Goal: Task Accomplishment & Management: Manage account settings

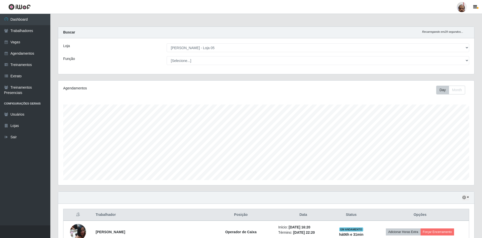
select select "252"
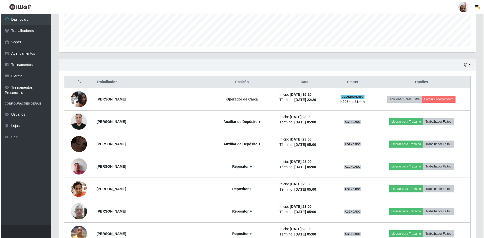
scroll to position [105, 416]
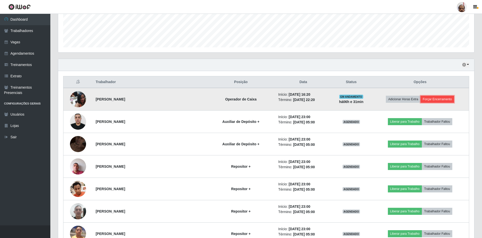
click at [444, 96] on button "Forçar Encerramento" at bounding box center [438, 99] width 34 height 7
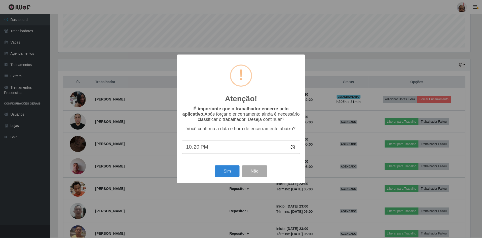
scroll to position [105, 414]
click at [227, 172] on button "Sim" at bounding box center [228, 171] width 24 height 12
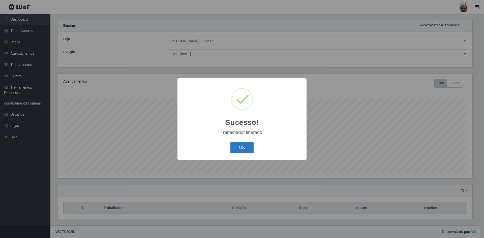
click at [239, 145] on button "OK" at bounding box center [241, 148] width 23 height 12
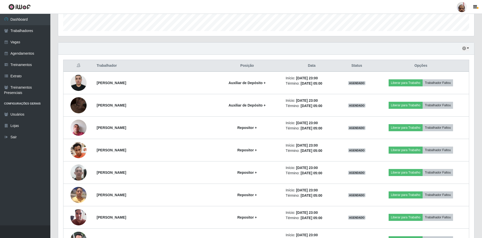
scroll to position [108, 0]
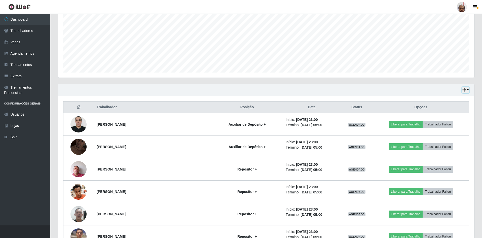
click at [468, 89] on button "button" at bounding box center [465, 90] width 7 height 6
click at [440, 100] on button "Hoje" at bounding box center [449, 99] width 40 height 11
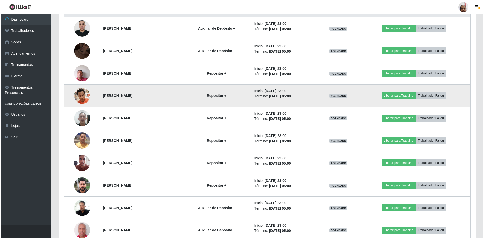
scroll to position [195, 0]
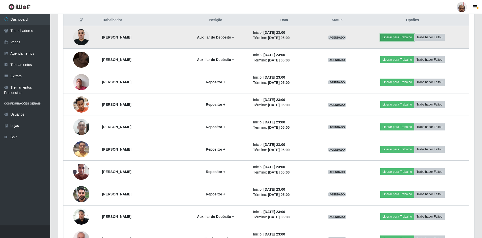
click at [400, 39] on button "Liberar para Trabalho" at bounding box center [398, 37] width 34 height 7
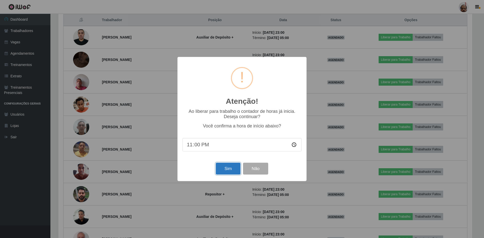
click at [221, 171] on button "Sim" at bounding box center [228, 169] width 24 height 12
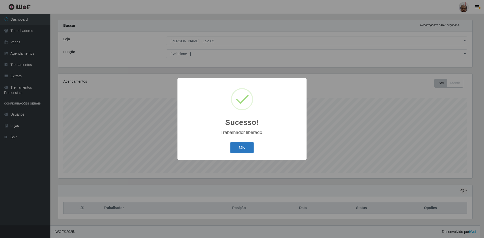
click at [240, 149] on button "OK" at bounding box center [241, 148] width 23 height 12
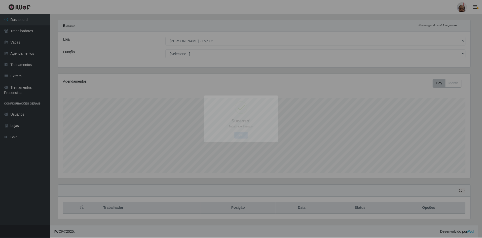
scroll to position [0, 0]
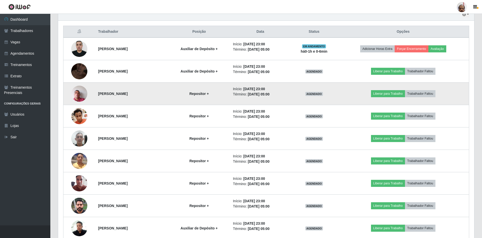
click at [77, 93] on img at bounding box center [79, 93] width 16 height 21
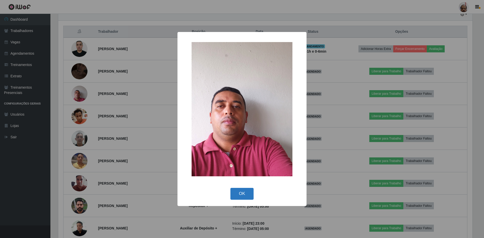
drag, startPoint x: 246, startPoint y: 193, endPoint x: 190, endPoint y: 150, distance: 70.5
click at [246, 192] on button "OK" at bounding box center [241, 194] width 23 height 12
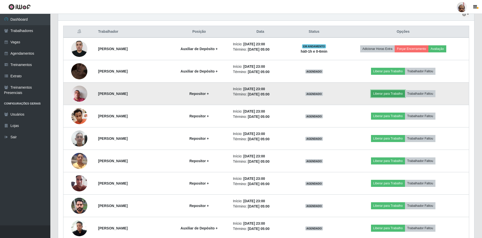
click at [393, 96] on button "Liberar para Trabalho" at bounding box center [388, 93] width 34 height 7
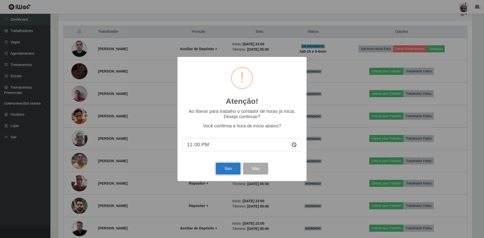
click at [223, 166] on button "Sim" at bounding box center [228, 169] width 24 height 12
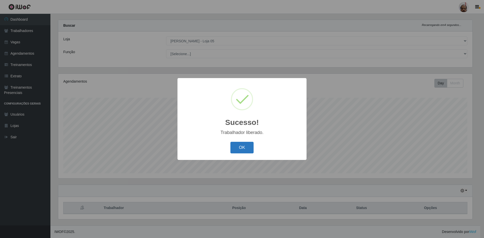
click at [245, 147] on button "OK" at bounding box center [241, 148] width 23 height 12
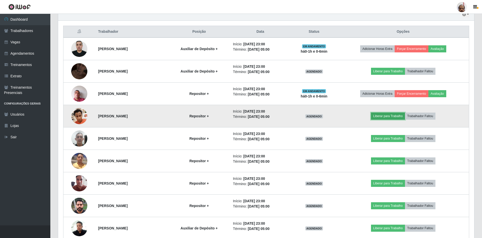
click at [384, 114] on button "Liberar para Trabalho" at bounding box center [388, 116] width 34 height 7
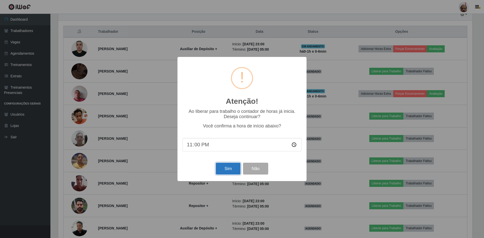
click at [229, 170] on button "Sim" at bounding box center [228, 169] width 24 height 12
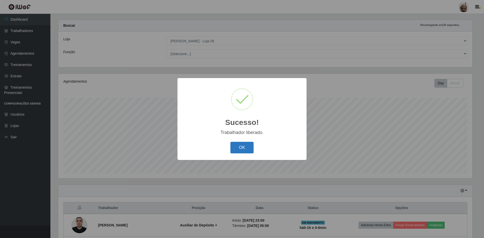
click at [238, 145] on button "OK" at bounding box center [241, 148] width 23 height 12
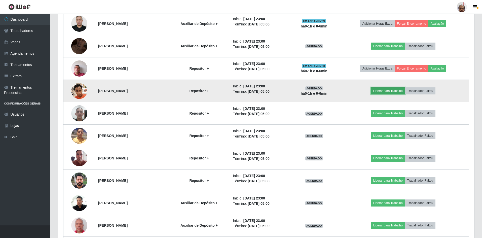
click at [387, 92] on button "Liberar para Trabalho" at bounding box center [388, 90] width 34 height 7
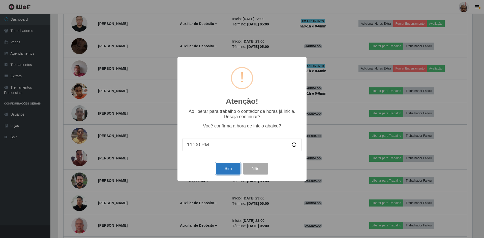
click at [225, 170] on button "Sim" at bounding box center [228, 169] width 24 height 12
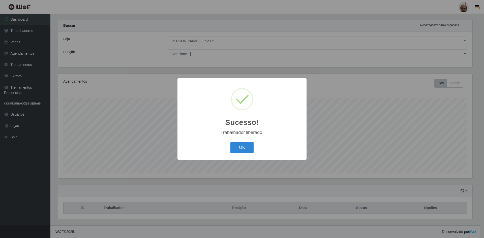
click at [247, 155] on div "OK Cancel" at bounding box center [241, 147] width 119 height 14
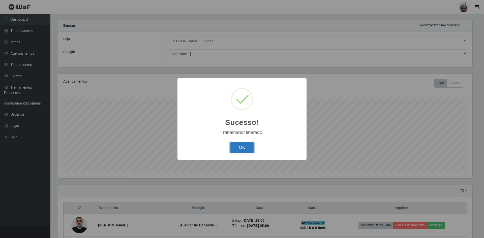
click at [242, 151] on button "OK" at bounding box center [241, 148] width 23 height 12
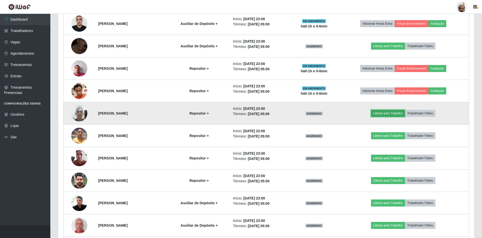
click at [388, 115] on button "Liberar para Trabalho" at bounding box center [388, 113] width 34 height 7
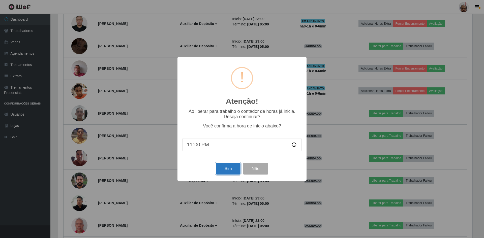
click at [227, 167] on button "Sim" at bounding box center [228, 169] width 24 height 12
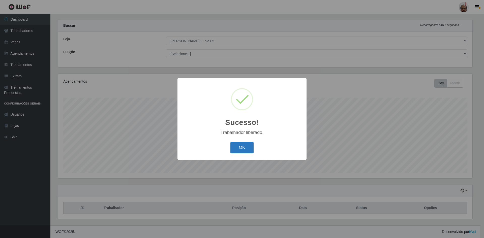
click at [237, 146] on button "OK" at bounding box center [241, 148] width 23 height 12
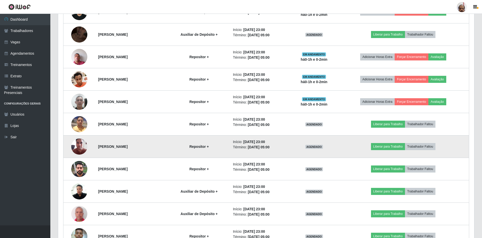
scroll to position [245, 0]
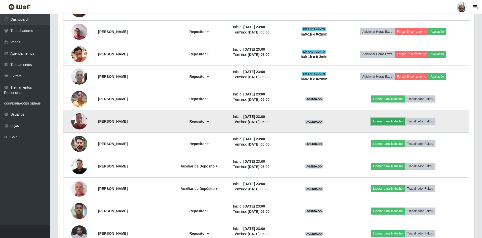
click at [392, 120] on button "Liberar para Trabalho" at bounding box center [388, 121] width 34 height 7
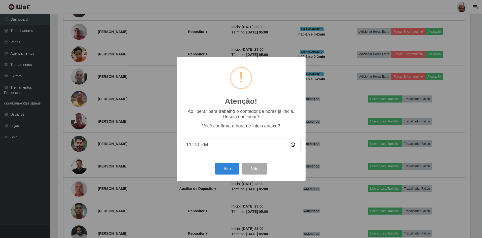
scroll to position [105, 414]
click at [230, 171] on button "Sim" at bounding box center [228, 169] width 24 height 12
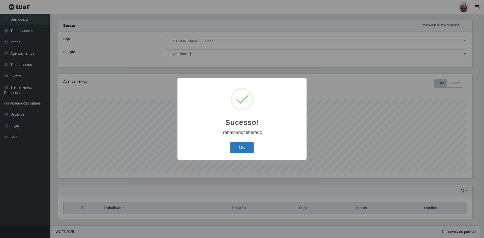
click at [235, 150] on button "OK" at bounding box center [241, 148] width 23 height 12
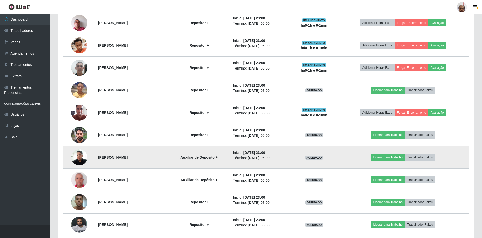
scroll to position [245, 0]
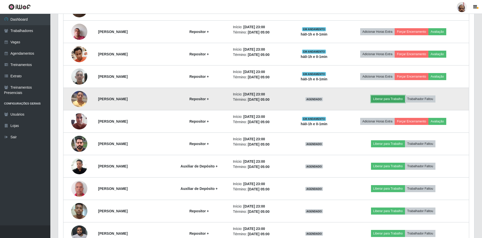
click at [404, 99] on button "Liberar para Trabalho" at bounding box center [388, 98] width 34 height 7
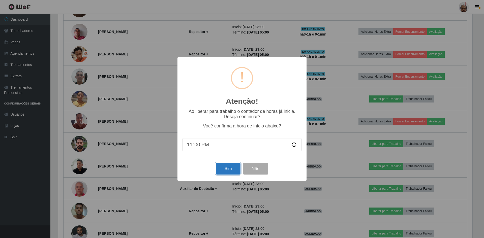
click at [232, 165] on button "Sim" at bounding box center [228, 169] width 24 height 12
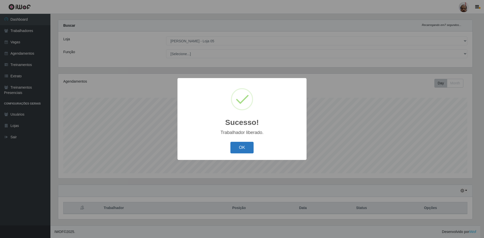
click at [235, 147] on button "OK" at bounding box center [241, 148] width 23 height 12
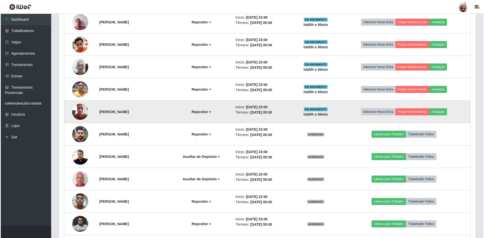
scroll to position [284, 0]
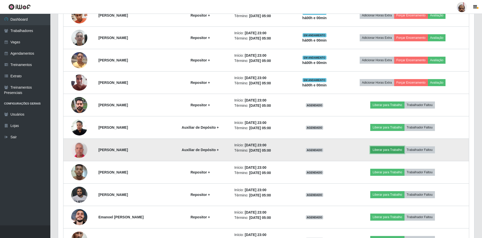
click at [385, 148] on button "Liberar para Trabalho" at bounding box center [387, 149] width 34 height 7
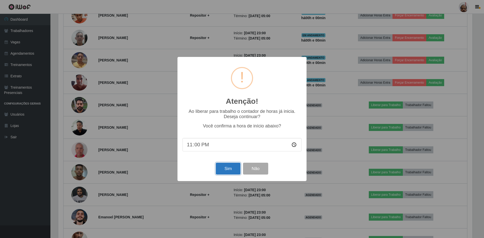
click at [226, 168] on button "Sim" at bounding box center [228, 169] width 24 height 12
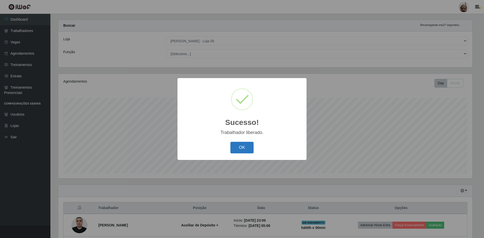
click at [237, 147] on button "OK" at bounding box center [241, 148] width 23 height 12
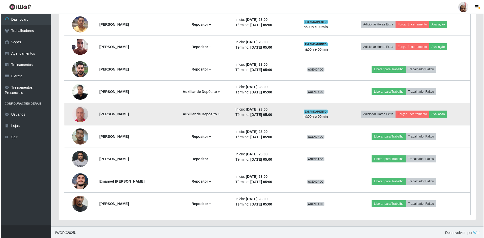
scroll to position [321, 0]
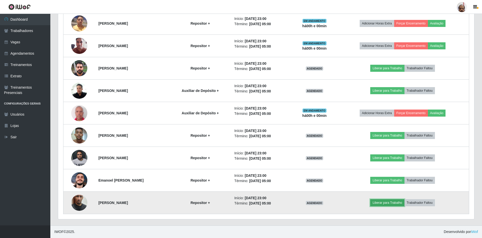
click at [387, 201] on button "Liberar para Trabalho" at bounding box center [387, 202] width 34 height 7
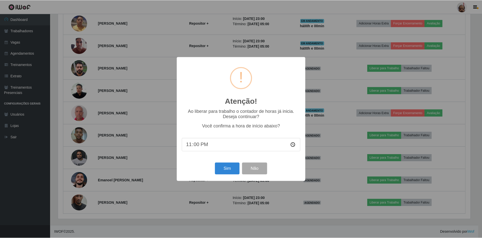
scroll to position [105, 414]
click at [233, 168] on button "Sim" at bounding box center [228, 169] width 24 height 12
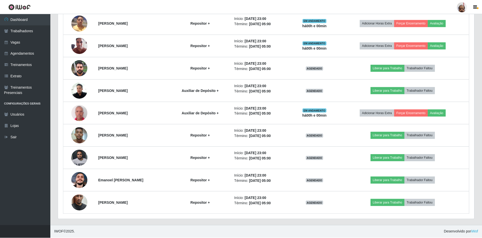
scroll to position [105, 416]
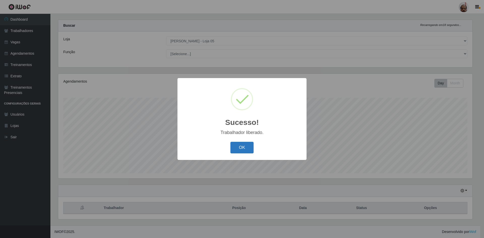
click at [238, 150] on button "OK" at bounding box center [241, 148] width 23 height 12
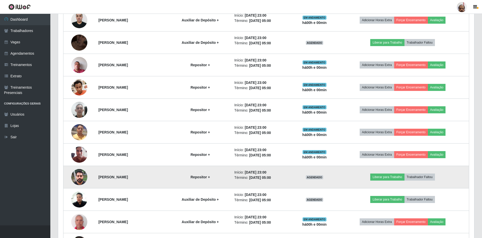
scroll to position [183, 0]
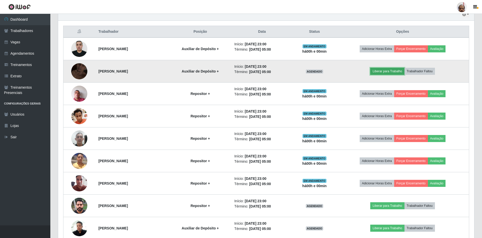
click at [393, 69] on button "Liberar para Trabalho" at bounding box center [387, 71] width 34 height 7
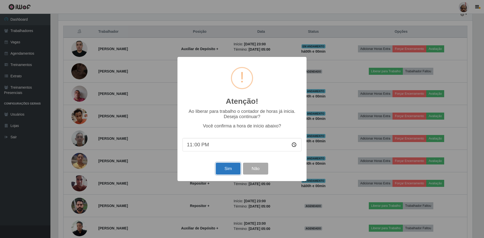
click at [227, 171] on button "Sim" at bounding box center [228, 169] width 24 height 12
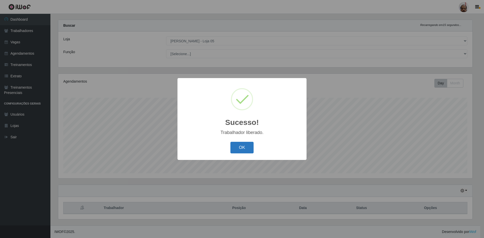
click at [243, 149] on button "OK" at bounding box center [241, 148] width 23 height 12
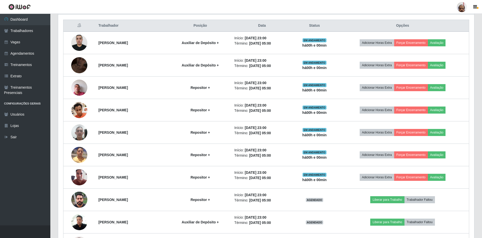
scroll to position [259, 0]
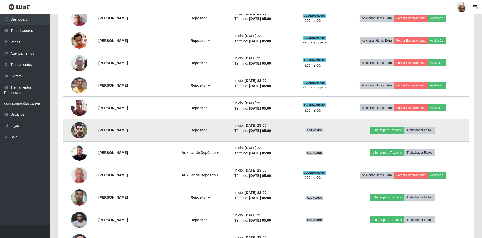
click at [81, 132] on img at bounding box center [79, 129] width 16 height 21
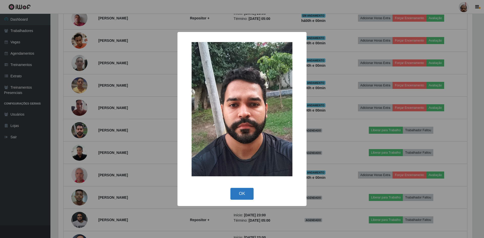
drag, startPoint x: 251, startPoint y: 194, endPoint x: 267, endPoint y: 183, distance: 19.6
click at [251, 193] on button "OK" at bounding box center [241, 194] width 23 height 12
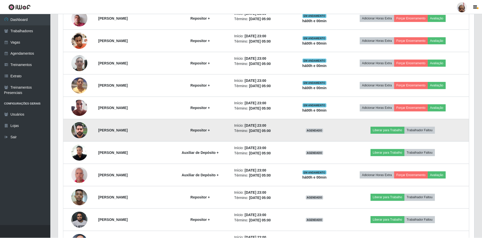
scroll to position [105, 416]
click at [396, 130] on button "Liberar para Trabalho" at bounding box center [387, 130] width 34 height 7
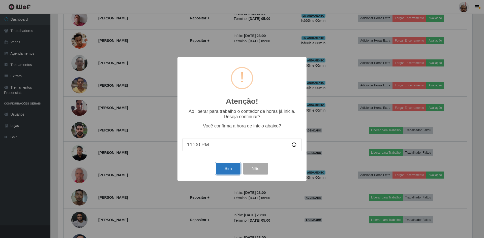
click at [231, 168] on button "Sim" at bounding box center [228, 169] width 24 height 12
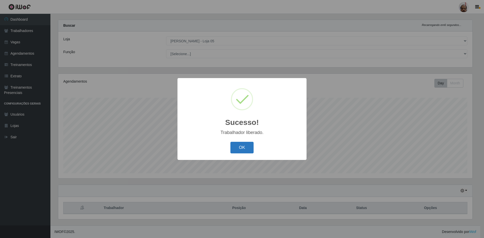
click at [237, 147] on button "OK" at bounding box center [241, 148] width 23 height 12
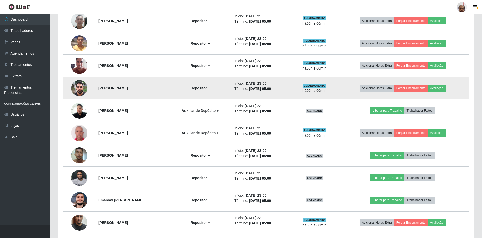
scroll to position [321, 0]
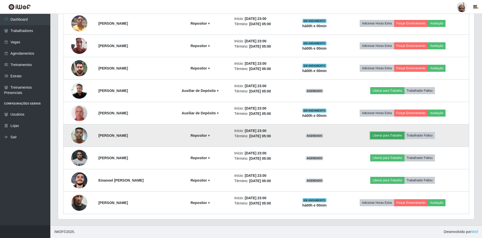
click at [394, 132] on button "Liberar para Trabalho" at bounding box center [387, 135] width 34 height 7
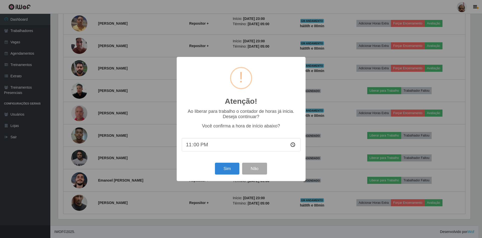
scroll to position [105, 414]
click at [232, 169] on button "Sim" at bounding box center [228, 169] width 24 height 12
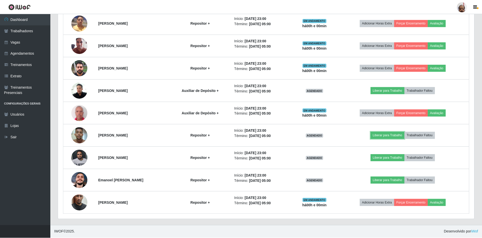
scroll to position [105, 416]
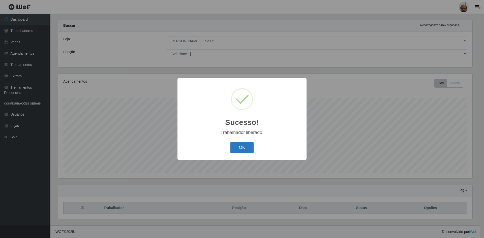
click at [237, 150] on button "OK" at bounding box center [241, 148] width 23 height 12
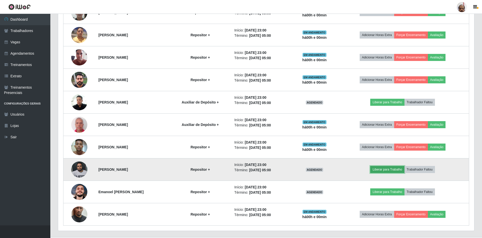
click at [390, 168] on button "Liberar para Trabalho" at bounding box center [387, 169] width 34 height 7
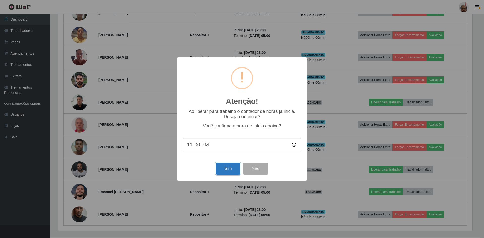
click at [232, 166] on button "Sim" at bounding box center [228, 169] width 24 height 12
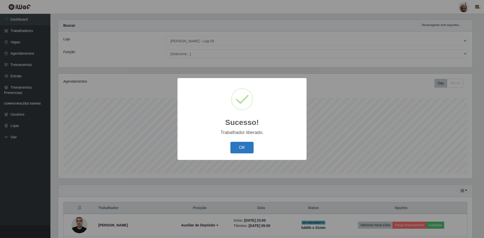
click at [242, 148] on button "OK" at bounding box center [241, 148] width 23 height 12
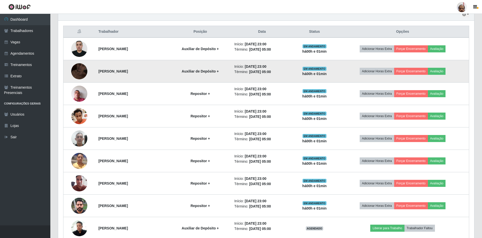
click at [78, 72] on img at bounding box center [79, 71] width 16 height 29
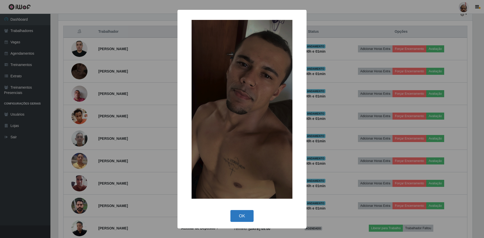
click at [235, 212] on button "OK" at bounding box center [241, 216] width 23 height 12
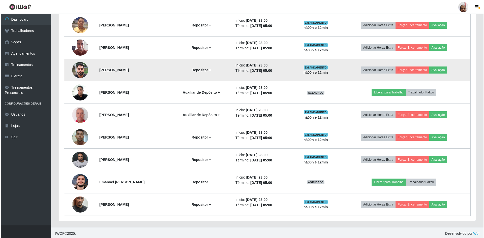
scroll to position [321, 0]
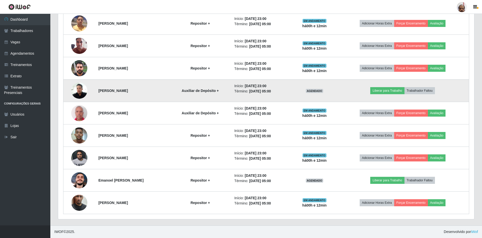
click at [78, 95] on img at bounding box center [79, 90] width 16 height 21
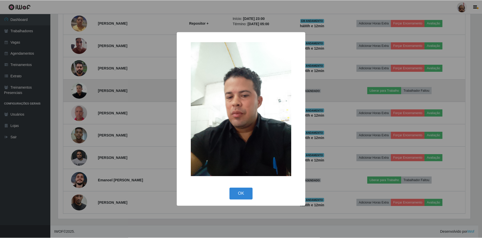
scroll to position [105, 414]
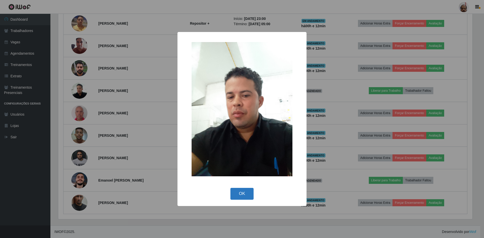
click at [244, 193] on button "OK" at bounding box center [241, 194] width 23 height 12
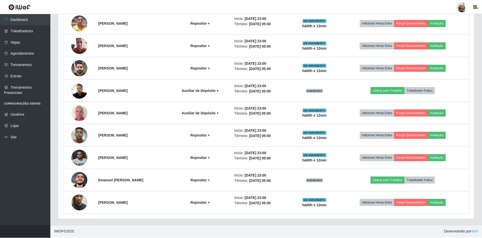
scroll to position [105, 416]
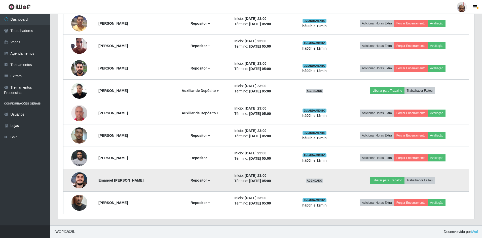
click at [77, 183] on img at bounding box center [79, 180] width 16 height 16
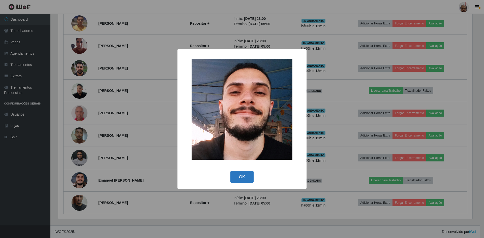
click at [243, 177] on button "OK" at bounding box center [241, 177] width 23 height 12
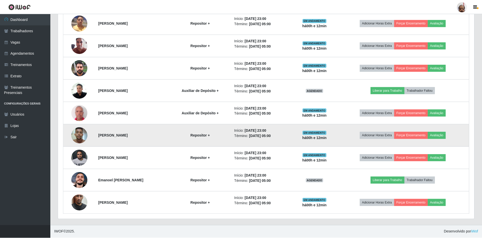
scroll to position [105, 416]
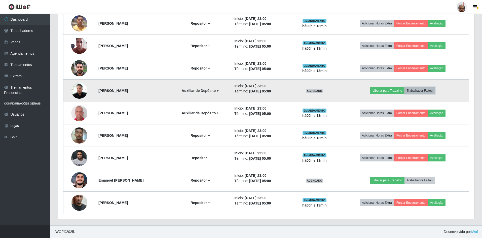
click at [432, 92] on button "Trabalhador Faltou" at bounding box center [420, 90] width 30 height 7
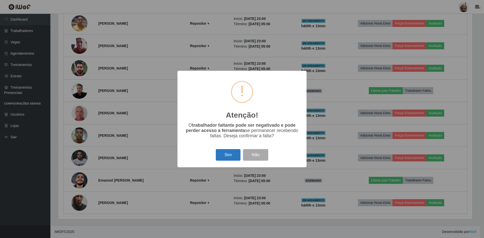
click at [229, 152] on button "Sim" at bounding box center [228, 155] width 24 height 12
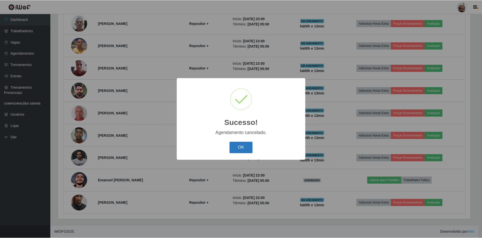
scroll to position [298, 0]
click at [230, 145] on button "OK" at bounding box center [241, 148] width 23 height 12
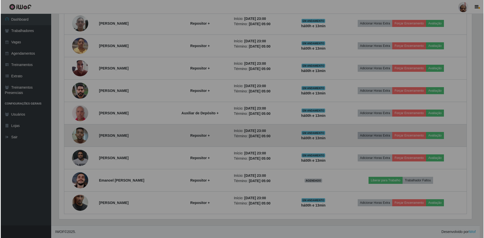
scroll to position [105, 416]
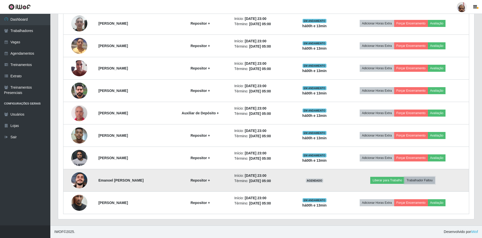
click at [426, 180] on button "Trabalhador Faltou" at bounding box center [420, 180] width 30 height 7
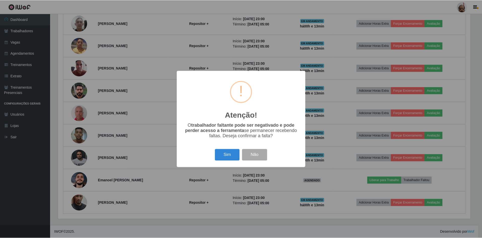
scroll to position [105, 414]
click at [227, 156] on button "Sim" at bounding box center [228, 155] width 24 height 12
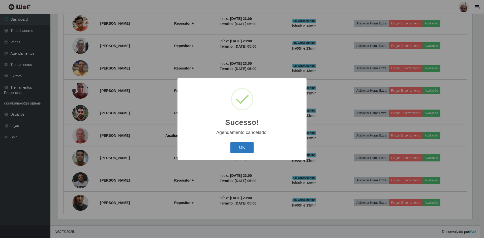
click at [238, 148] on button "OK" at bounding box center [241, 148] width 23 height 12
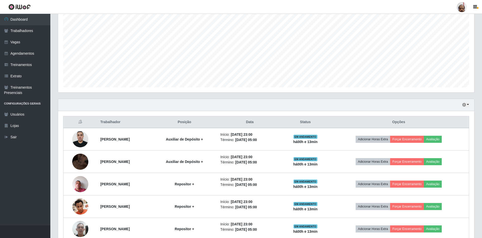
scroll to position [49, 0]
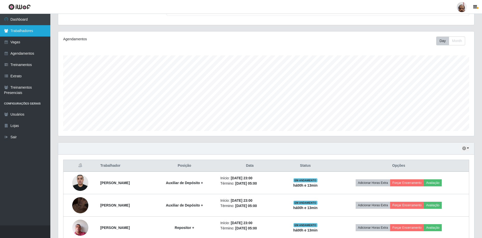
click at [15, 29] on link "Trabalhadores" at bounding box center [25, 30] width 50 height 11
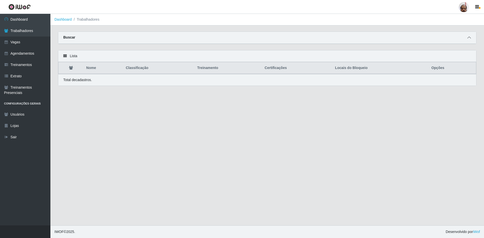
click at [468, 39] on icon at bounding box center [469, 38] width 4 height 4
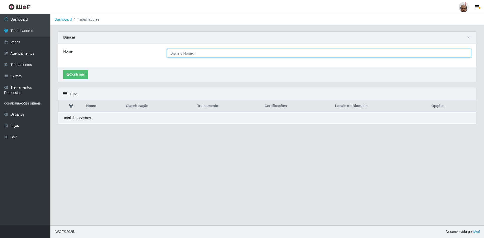
click at [185, 52] on input "Nome" at bounding box center [319, 53] width 304 height 9
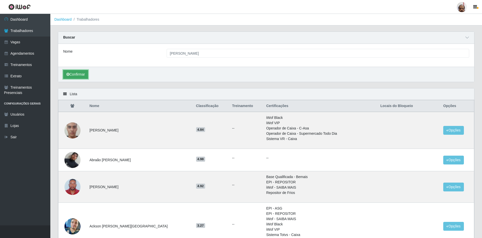
click at [81, 74] on button "Confirmar" at bounding box center [75, 74] width 25 height 9
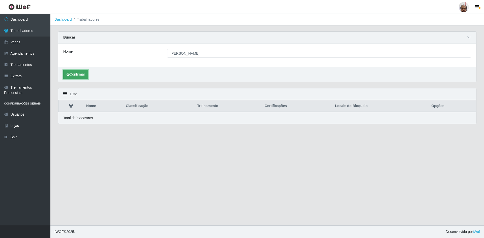
click at [81, 75] on button "Confirmar" at bounding box center [75, 74] width 25 height 9
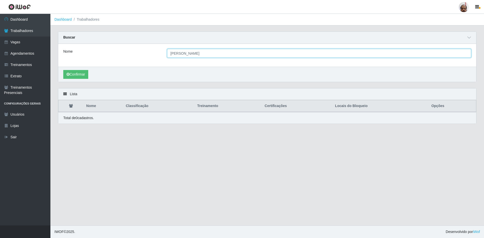
click at [238, 57] on input "[PERSON_NAME]" at bounding box center [319, 53] width 304 height 9
click at [194, 54] on input "[PERSON_NAME]" at bounding box center [319, 53] width 304 height 9
type input "[PERSON_NAME]"
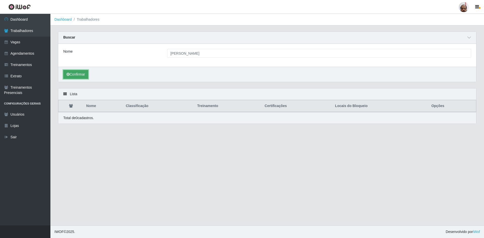
click at [79, 76] on button "Confirmar" at bounding box center [75, 74] width 25 height 9
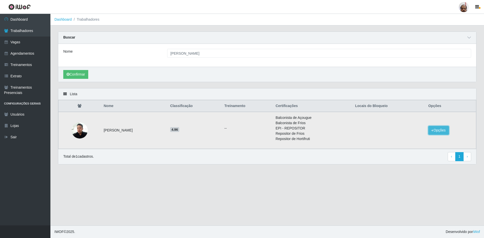
click at [440, 129] on button "Opções" at bounding box center [438, 130] width 21 height 9
click at [402, 144] on button "Bloquear - Loja" at bounding box center [407, 142] width 41 height 10
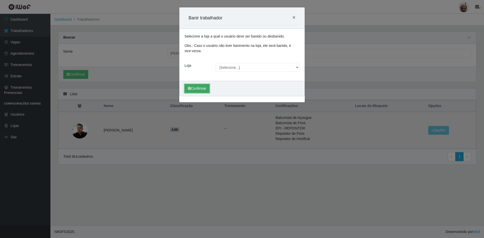
click at [192, 88] on button "Confirmar" at bounding box center [196, 88] width 25 height 9
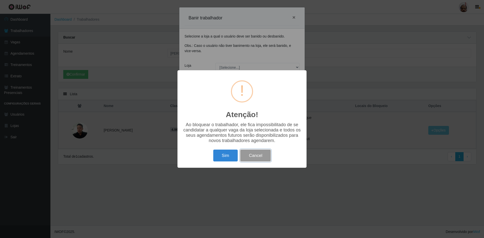
click at [265, 156] on button "Cancel" at bounding box center [255, 156] width 30 height 12
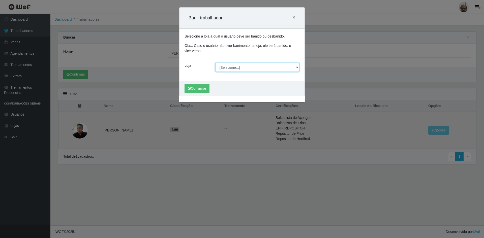
drag, startPoint x: 295, startPoint y: 68, endPoint x: 289, endPoint y: 72, distance: 6.7
click at [295, 68] on select "[Selecione...] Mar Vermelho - Loja 05" at bounding box center [257, 67] width 84 height 9
select select "252"
click at [215, 63] on select "[Selecione...] Mar Vermelho - Loja 05" at bounding box center [257, 67] width 84 height 9
click at [193, 89] on button "Confirmar" at bounding box center [196, 88] width 25 height 9
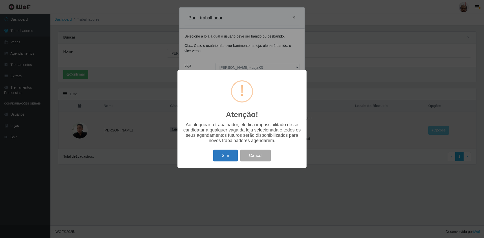
click at [219, 157] on button "Sim" at bounding box center [225, 156] width 24 height 12
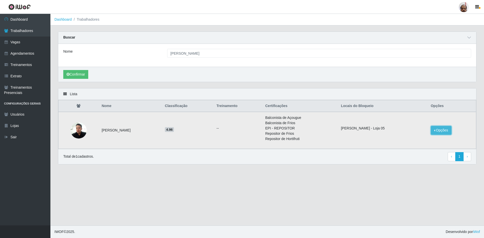
click at [444, 130] on button "Opções" at bounding box center [440, 130] width 21 height 9
click at [243, 187] on main "Dashboard Trabalhadores Carregando... Buscar Nome tiago [PERSON_NAME] Confirmar…" at bounding box center [266, 120] width 433 height 212
click at [13, 31] on link "Trabalhadores" at bounding box center [25, 30] width 50 height 11
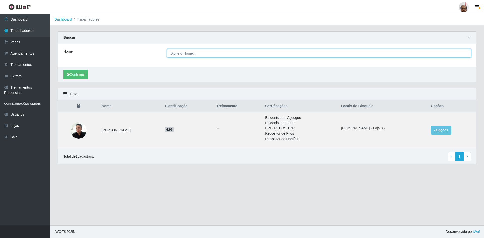
click at [196, 53] on input "Nome" at bounding box center [319, 53] width 304 height 9
type input "[PERSON_NAME]"
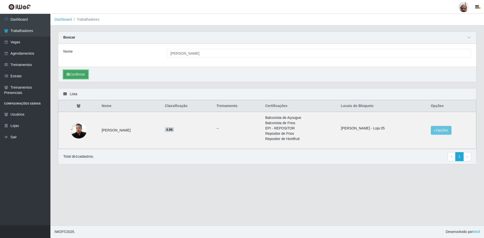
click at [76, 74] on button "Confirmar" at bounding box center [75, 74] width 25 height 9
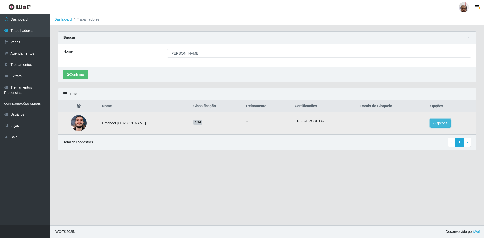
click at [445, 123] on button "Opções" at bounding box center [440, 123] width 21 height 9
click at [408, 131] on button "Bloquear - Loja" at bounding box center [408, 128] width 41 height 10
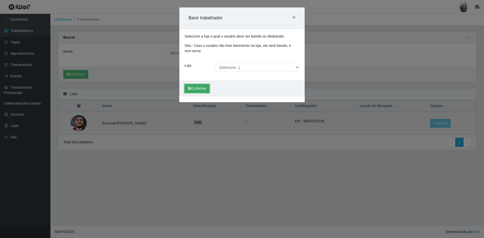
click at [202, 87] on button "Confirmar" at bounding box center [196, 88] width 25 height 9
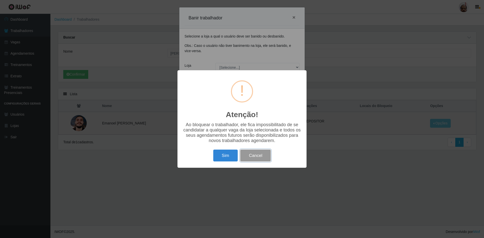
click at [260, 157] on button "Cancel" at bounding box center [255, 156] width 30 height 12
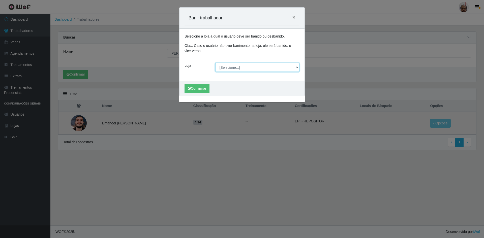
click at [297, 65] on select "[Selecione...] Mar Vermelho - Loja 05" at bounding box center [257, 67] width 84 height 9
select select "252"
click at [215, 63] on select "[Selecione...] Mar Vermelho - Loja 05" at bounding box center [257, 67] width 84 height 9
click at [199, 89] on button "Confirmar" at bounding box center [196, 88] width 25 height 9
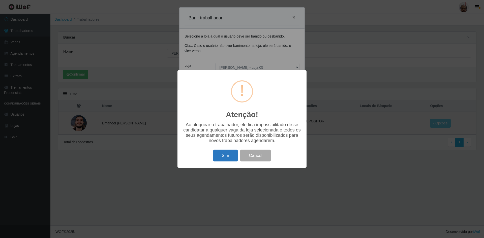
click at [225, 157] on button "Sim" at bounding box center [225, 156] width 24 height 12
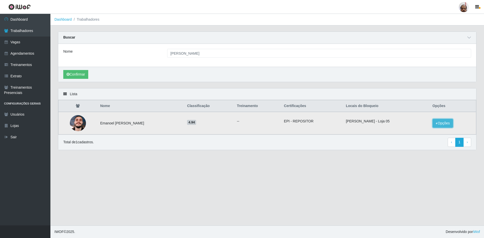
click at [443, 124] on button "Opções" at bounding box center [442, 123] width 21 height 9
click at [265, 180] on main "Dashboard Trabalhadores Carregando... Buscar Nome [PERSON_NAME] neves Confirmar…" at bounding box center [266, 120] width 433 height 212
